Goal: Task Accomplishment & Management: Manage account settings

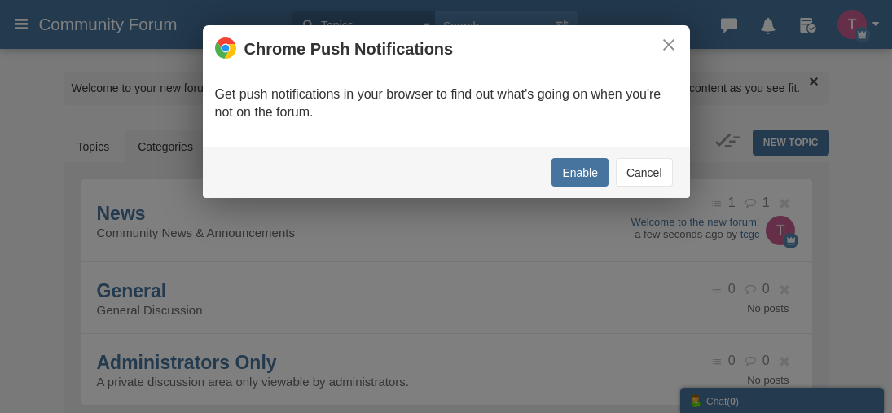
click at [641, 167] on button "Cancel" at bounding box center [644, 172] width 57 height 29
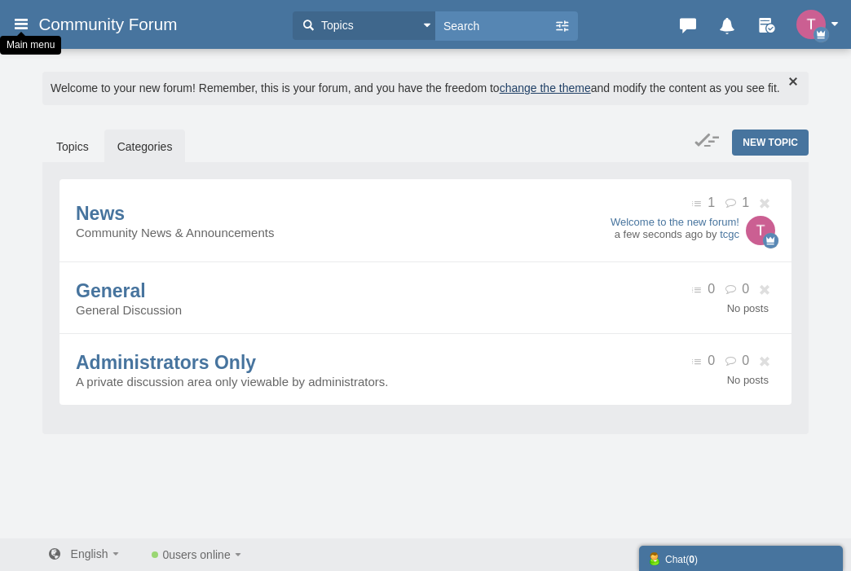
click at [20, 30] on icon at bounding box center [21, 23] width 18 height 29
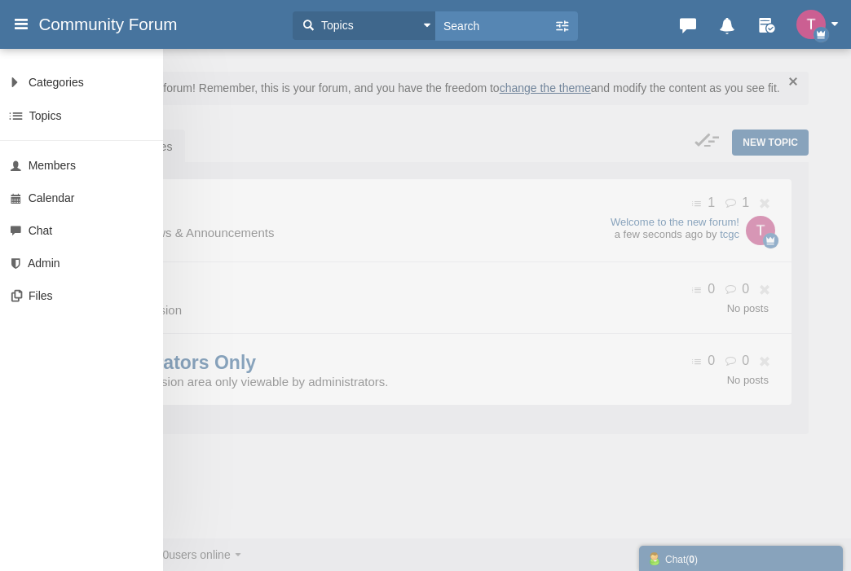
click at [295, 164] on div "Categories All Categories Categories News General Administrators Only Topics Se…" at bounding box center [425, 285] width 851 height 571
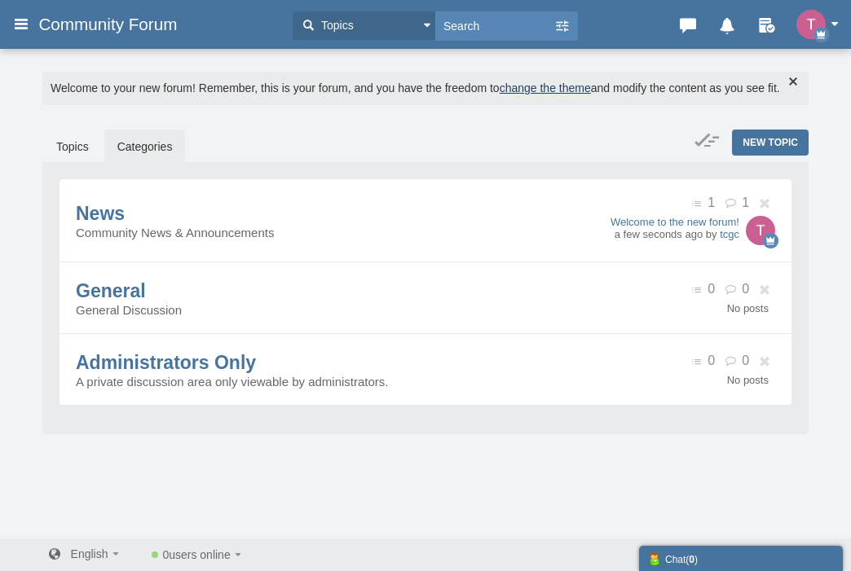
click at [839, 24] on button "button" at bounding box center [821, 24] width 51 height 29
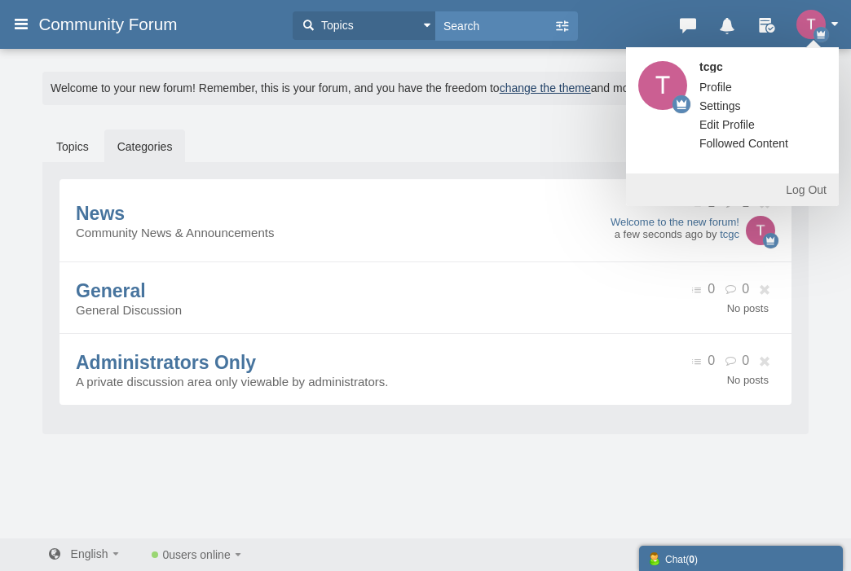
click at [721, 104] on link "Settings" at bounding box center [720, 106] width 66 height 16
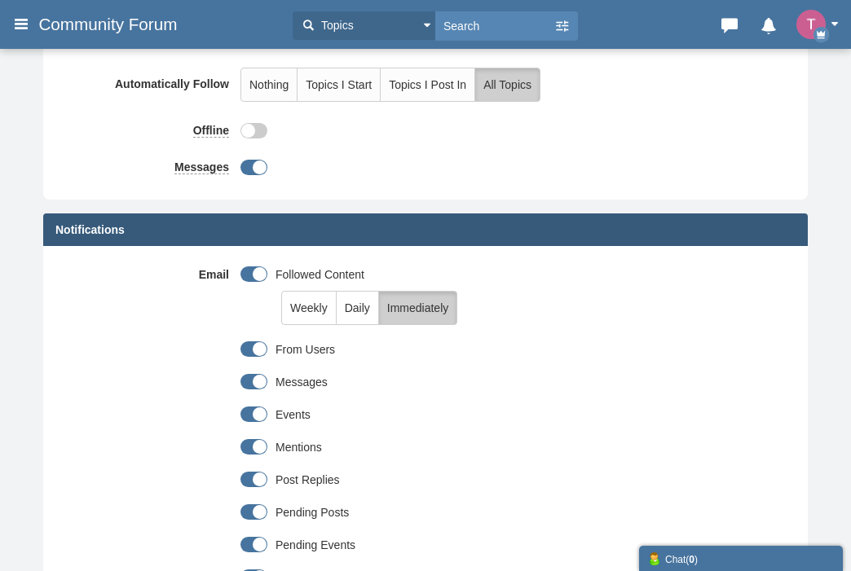
scroll to position [333, 0]
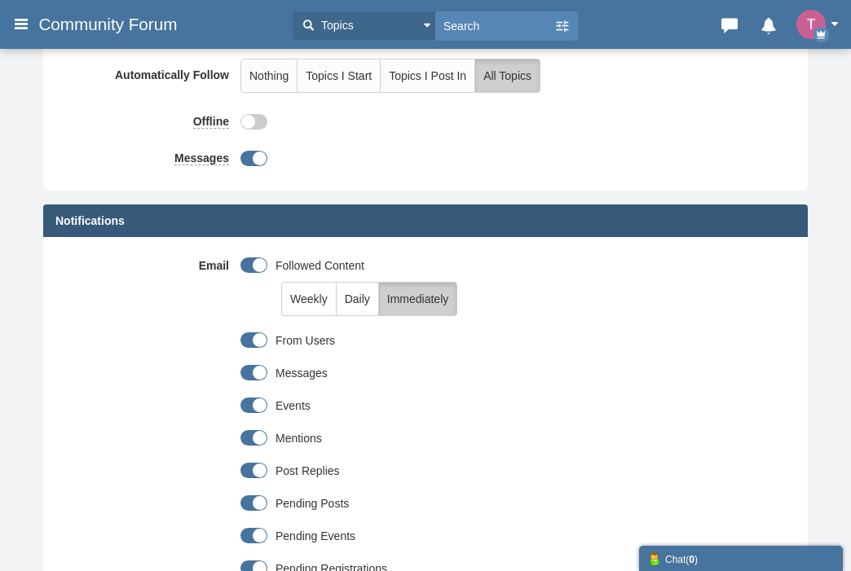
click at [259, 266] on span at bounding box center [253, 264] width 27 height 15
click at [0, 0] on input "checkbox" at bounding box center [0, 0] width 0 height 0
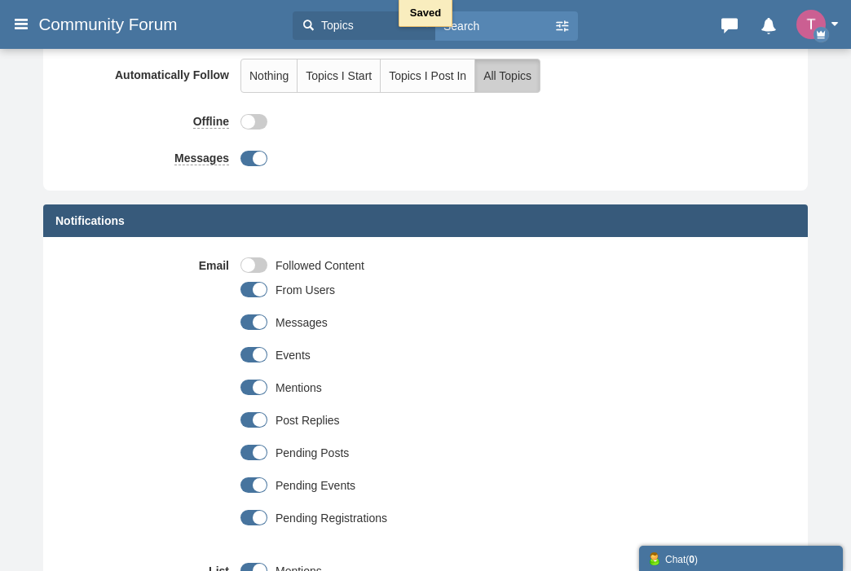
click at [252, 267] on span at bounding box center [253, 264] width 27 height 15
click at [0, 0] on input "checkbox" at bounding box center [0, 0] width 0 height 0
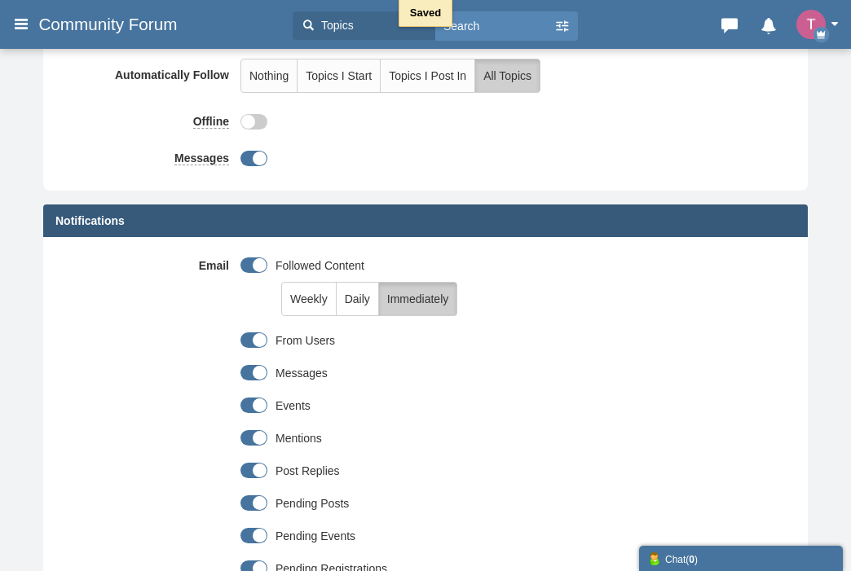
click at [354, 301] on span "Daily" at bounding box center [357, 299] width 25 height 13
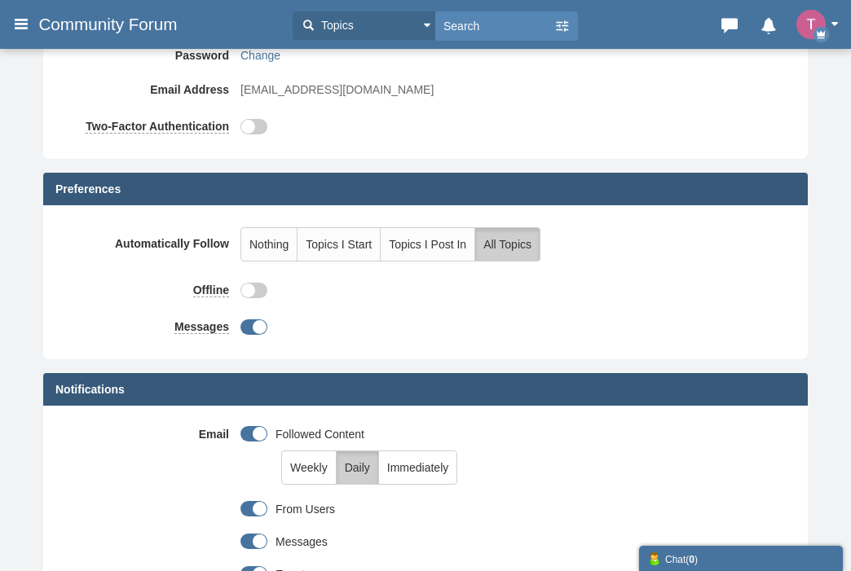
scroll to position [0, 0]
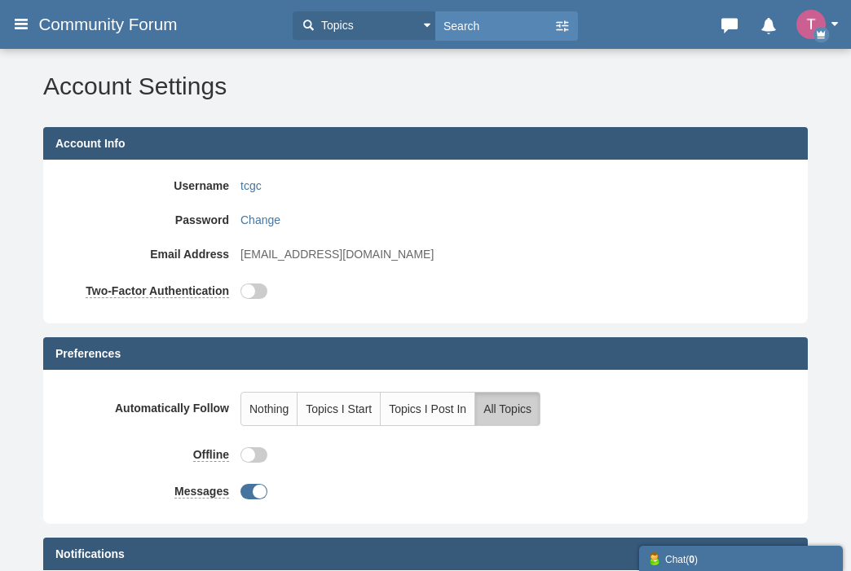
click at [837, 22] on span "button" at bounding box center [834, 24] width 8 height 4
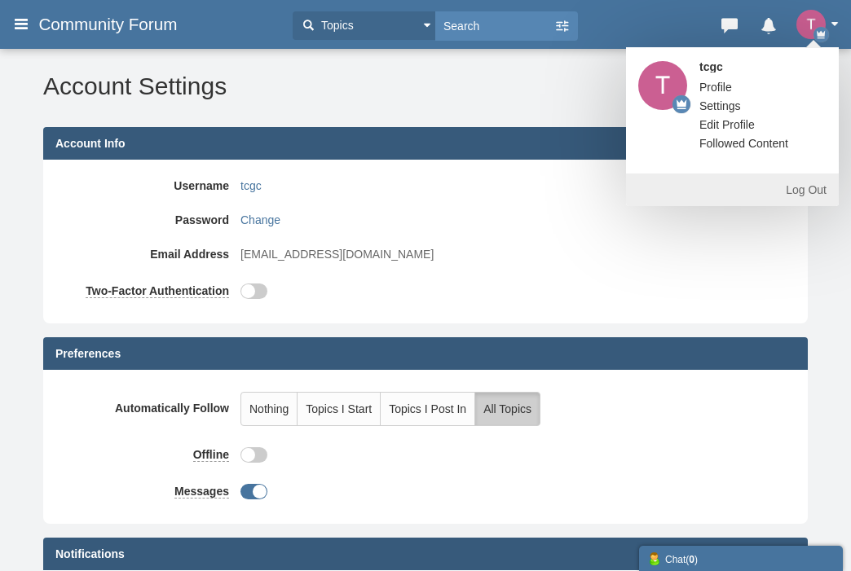
click at [725, 85] on span "Profile" at bounding box center [715, 87] width 33 height 13
